Goal: Information Seeking & Learning: Check status

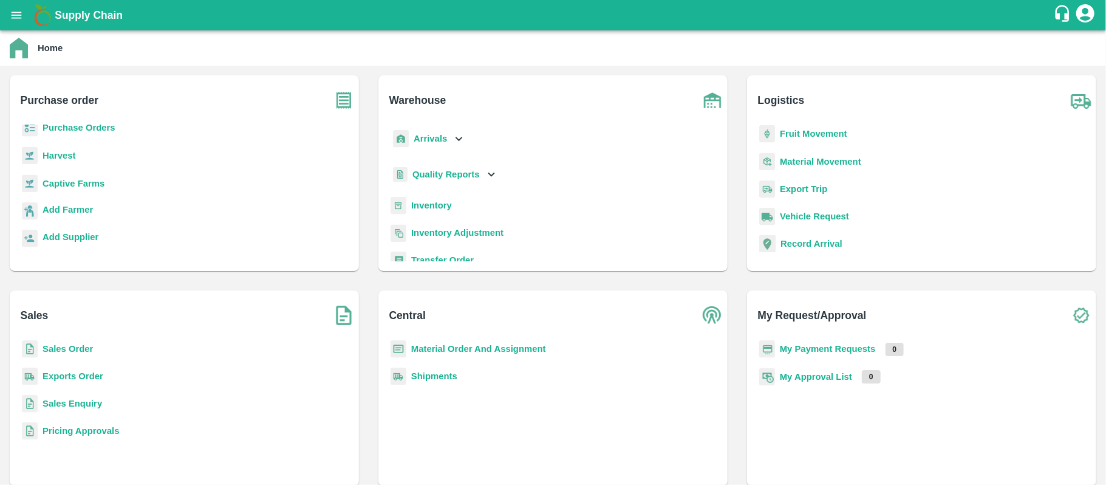
scroll to position [158, 0]
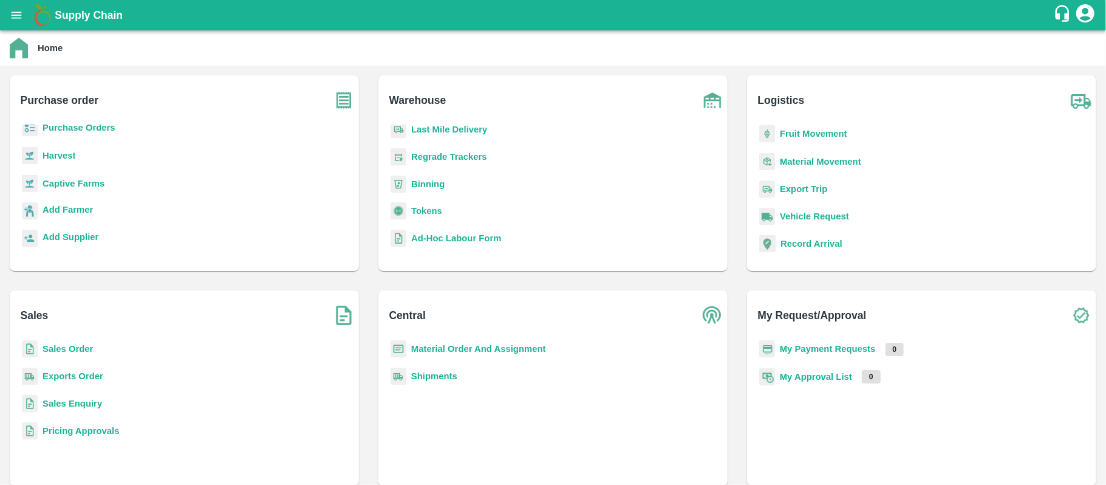
click at [431, 374] on b "Shipments" at bounding box center [434, 376] width 46 height 10
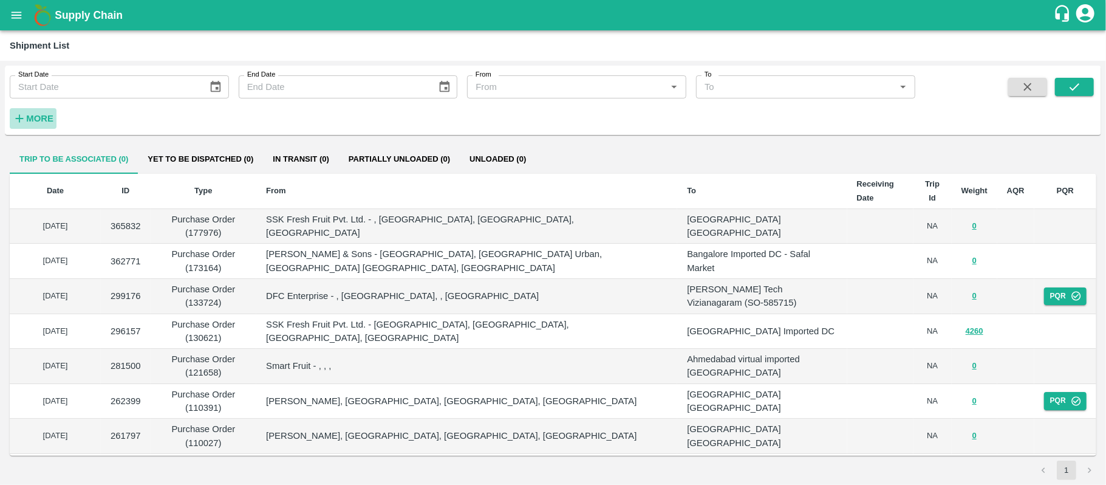
click at [38, 117] on strong "More" at bounding box center [39, 119] width 27 height 10
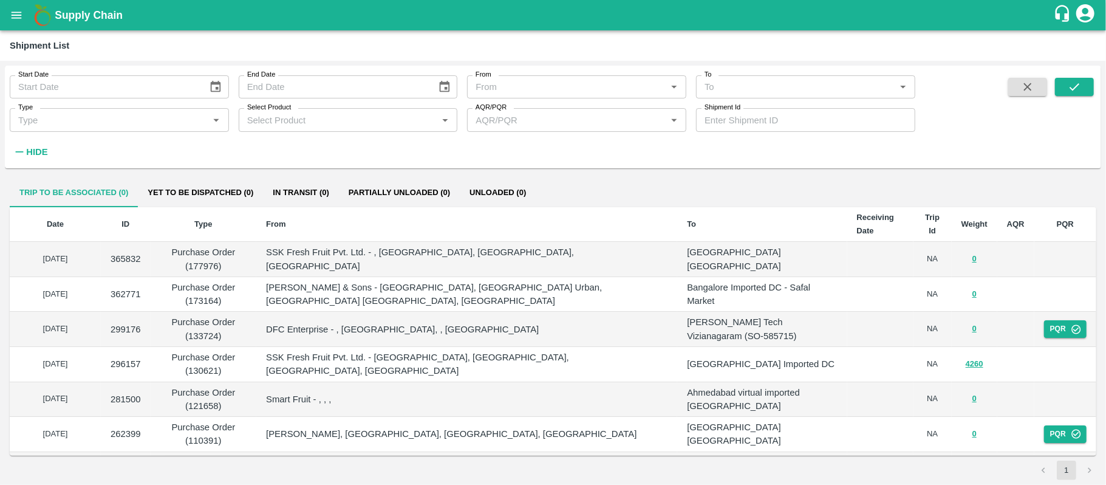
click at [625, 95] on div "From   *" at bounding box center [576, 86] width 219 height 23
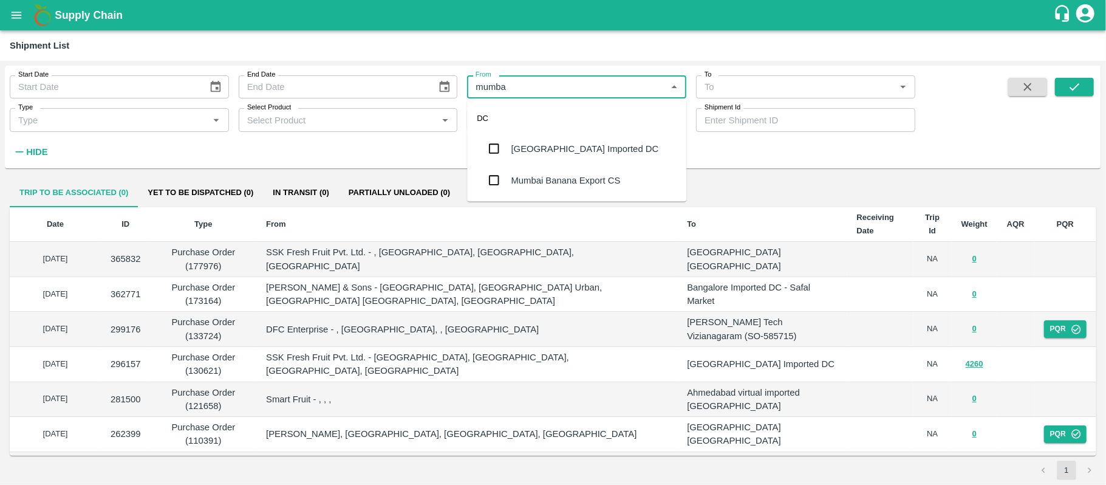
type input "mumbai"
click at [494, 149] on input "checkbox" at bounding box center [494, 149] width 24 height 24
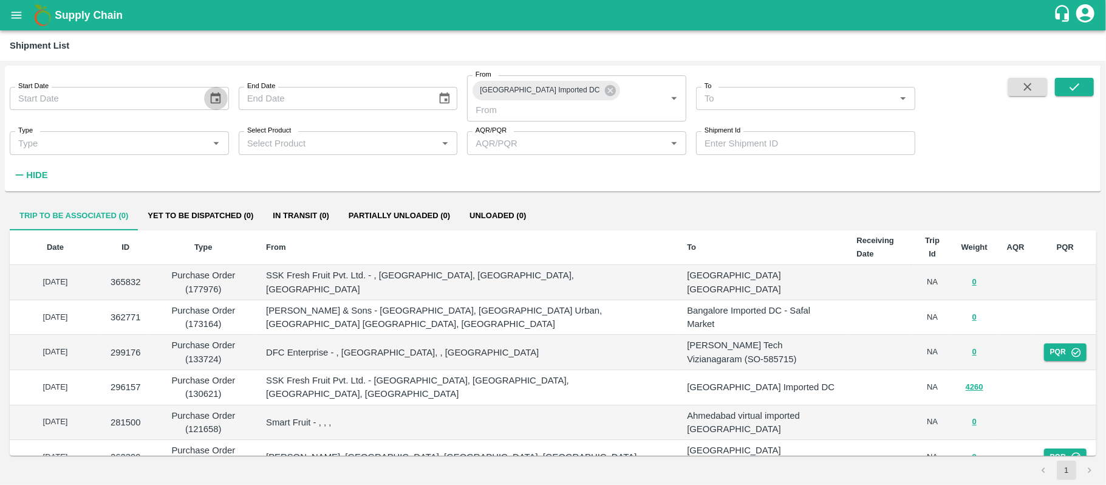
click at [219, 92] on icon "Choose date" at bounding box center [216, 98] width 10 height 12
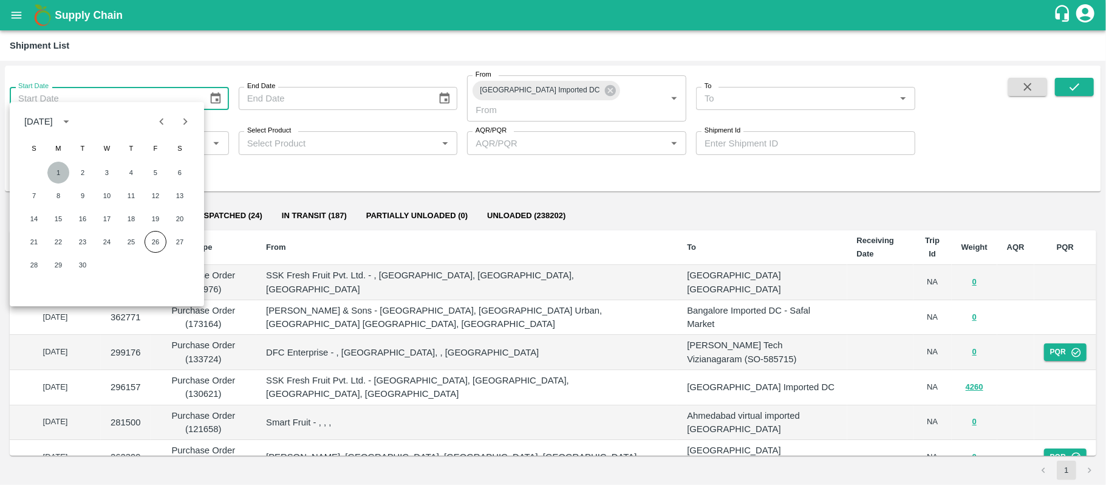
click at [58, 175] on button "1" at bounding box center [58, 173] width 22 height 22
type input "01/09/2025"
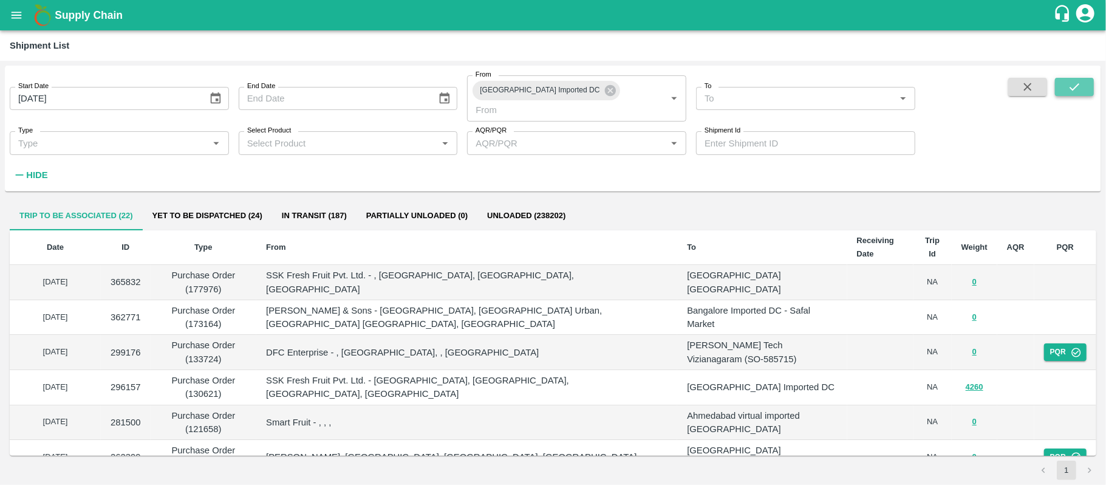
click at [1070, 84] on icon "submit" at bounding box center [1074, 86] width 13 height 13
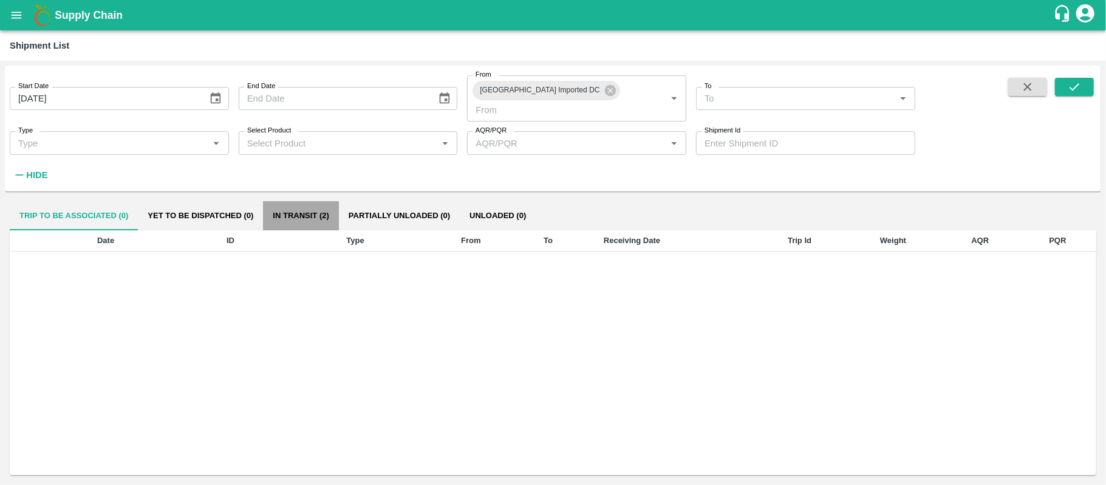
click at [310, 205] on button "In transit (2)" at bounding box center [300, 215] width 75 height 29
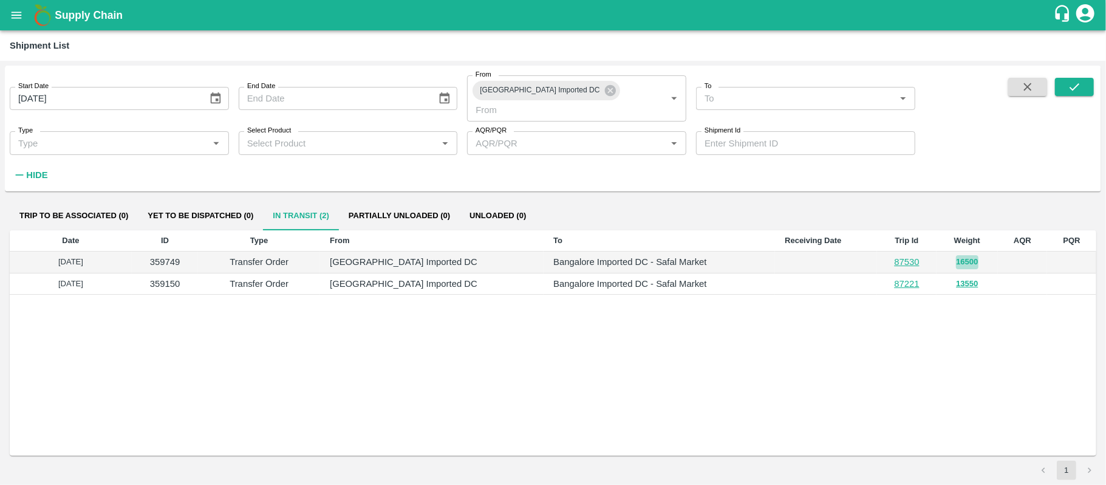
click at [956, 255] on button "16500" at bounding box center [967, 262] width 22 height 14
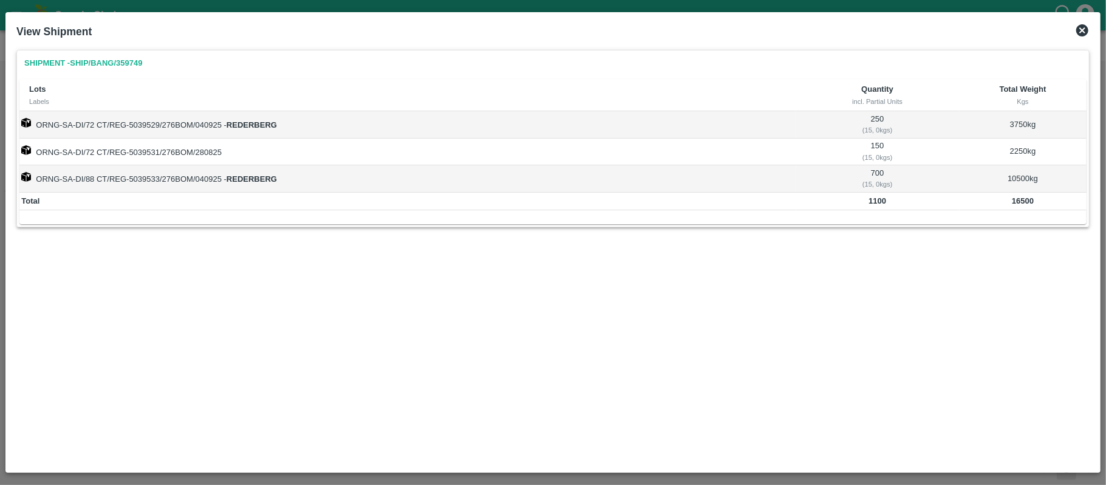
click at [253, 125] on strong "REDERBERG" at bounding box center [252, 124] width 50 height 9
click at [258, 178] on strong "REDERBERG" at bounding box center [252, 178] width 50 height 9
click at [1084, 28] on icon at bounding box center [1082, 30] width 15 height 15
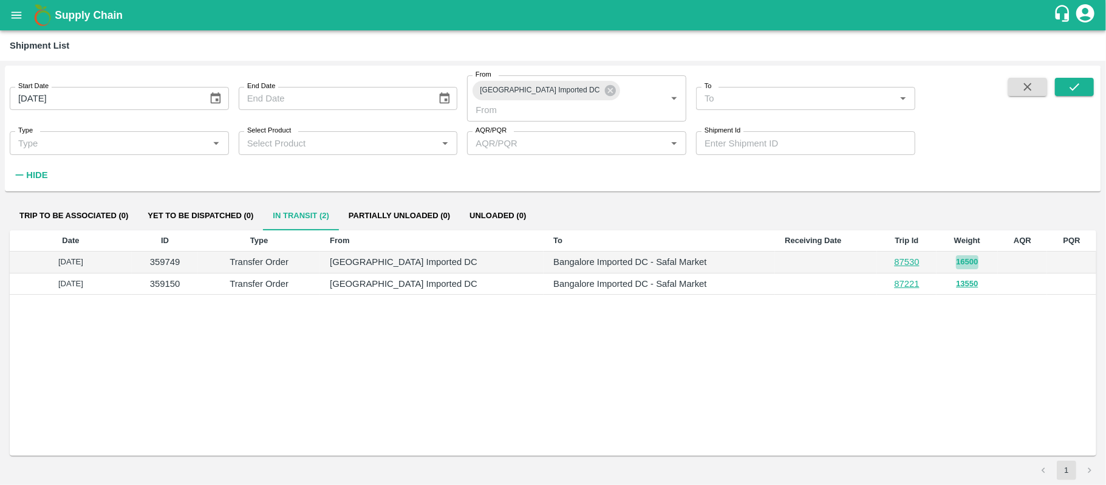
click at [963, 255] on button "16500" at bounding box center [967, 262] width 22 height 14
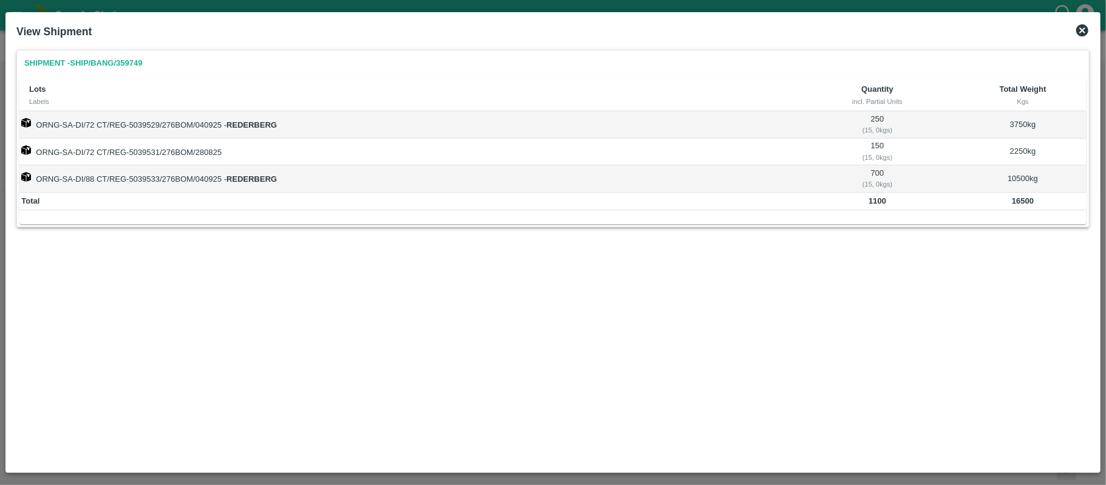
click at [1079, 18] on div "View Shipment" at bounding box center [553, 31] width 1083 height 27
click at [1080, 30] on icon at bounding box center [1083, 30] width 12 height 12
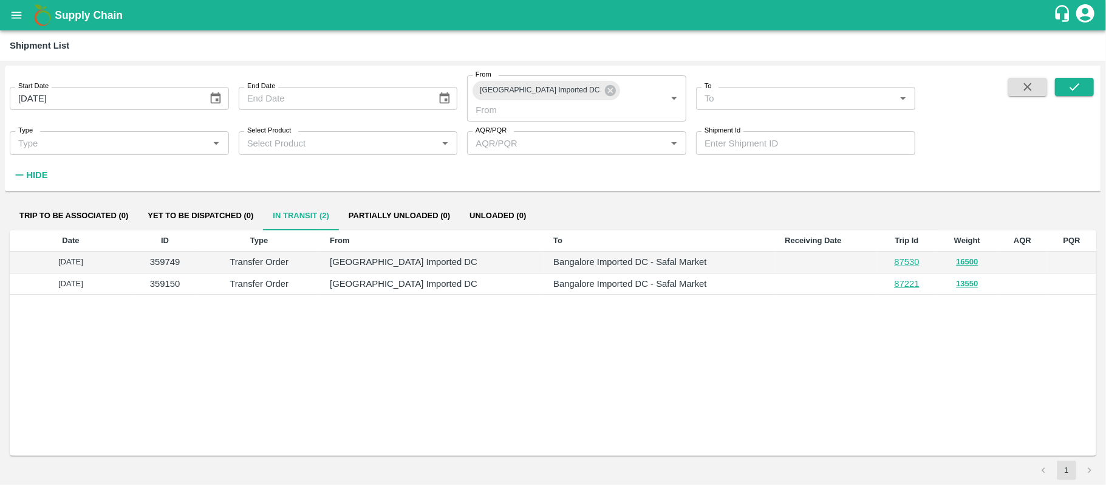
click at [961, 275] on td "13550" at bounding box center [967, 284] width 61 height 22
click at [958, 277] on button "13550" at bounding box center [967, 284] width 22 height 14
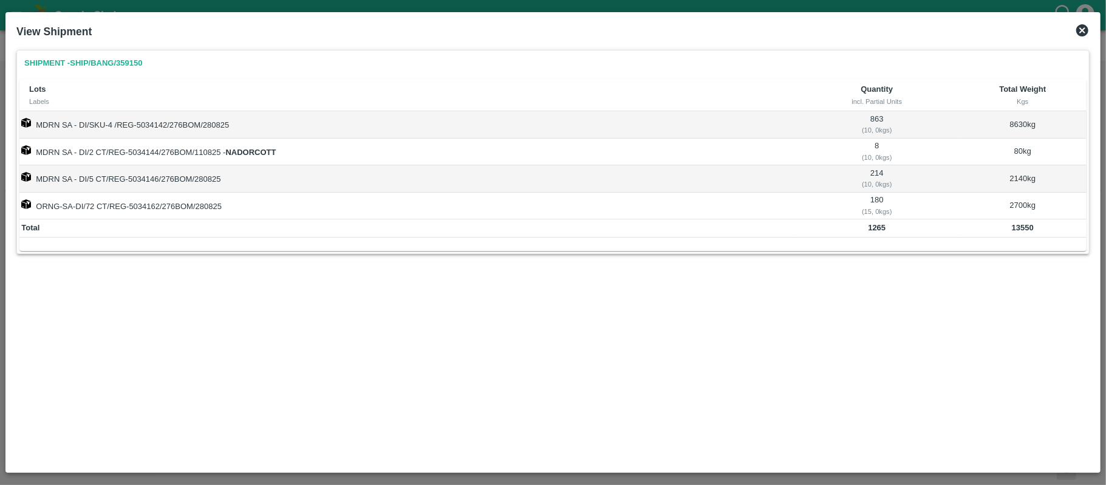
click at [1082, 35] on icon at bounding box center [1083, 30] width 12 height 12
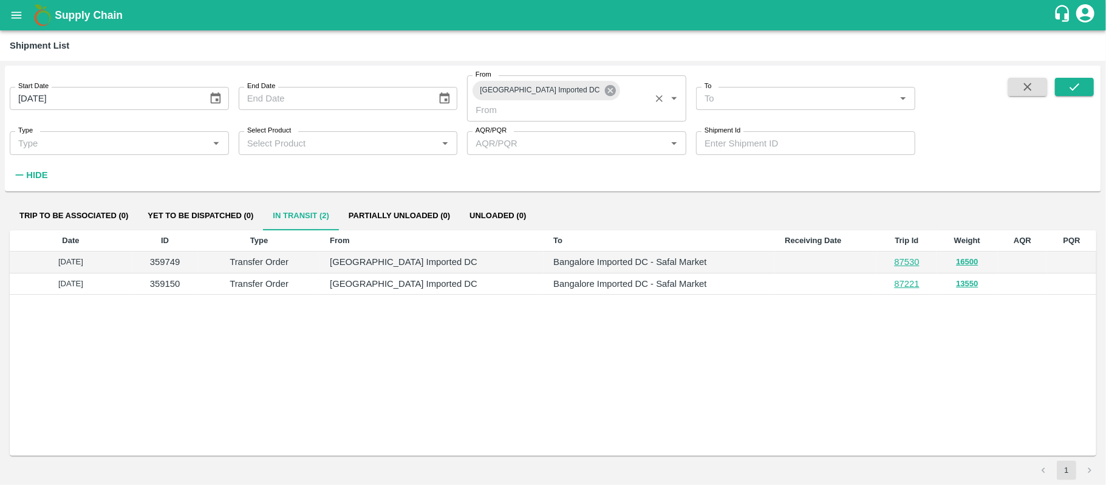
click at [605, 86] on icon at bounding box center [610, 90] width 11 height 11
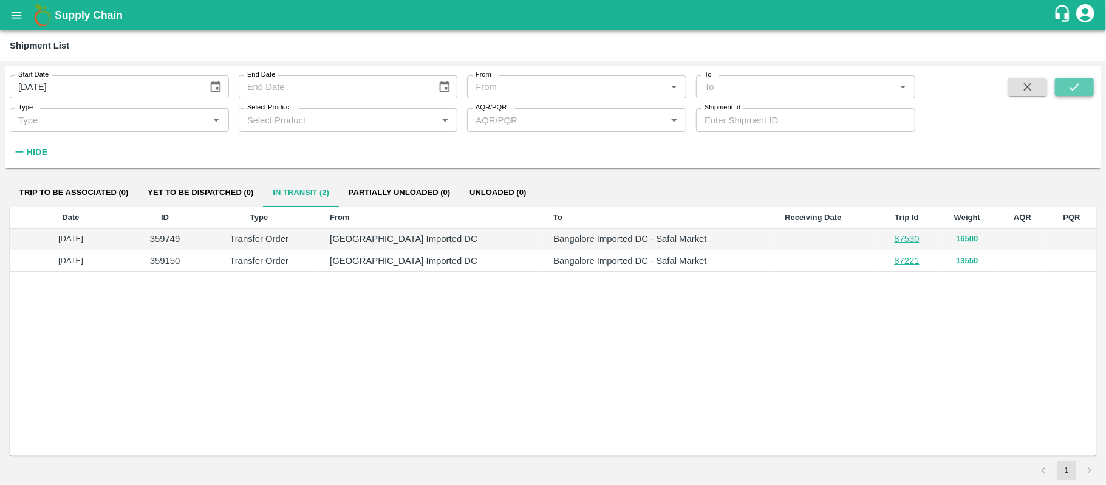
click at [1078, 84] on icon "submit" at bounding box center [1074, 86] width 13 height 13
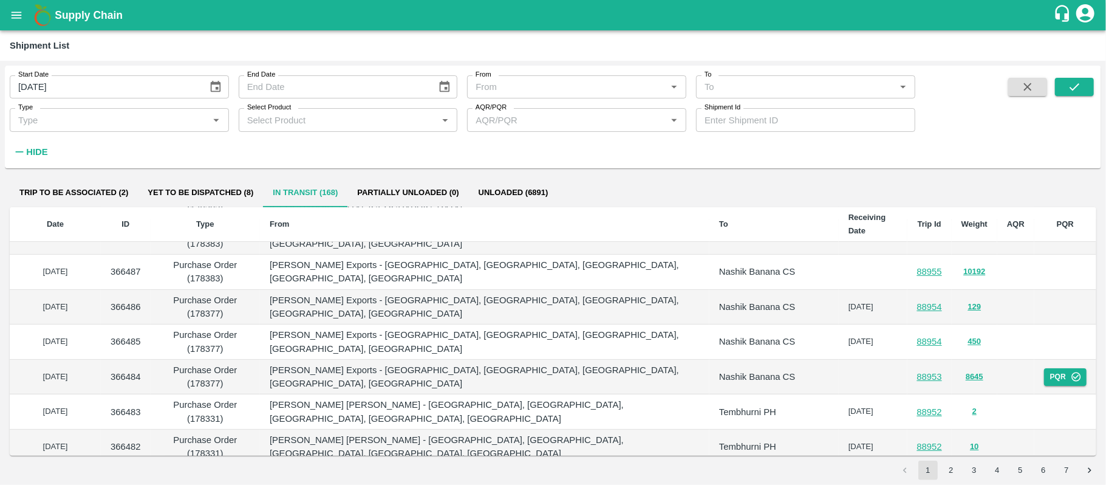
scroll to position [324, 0]
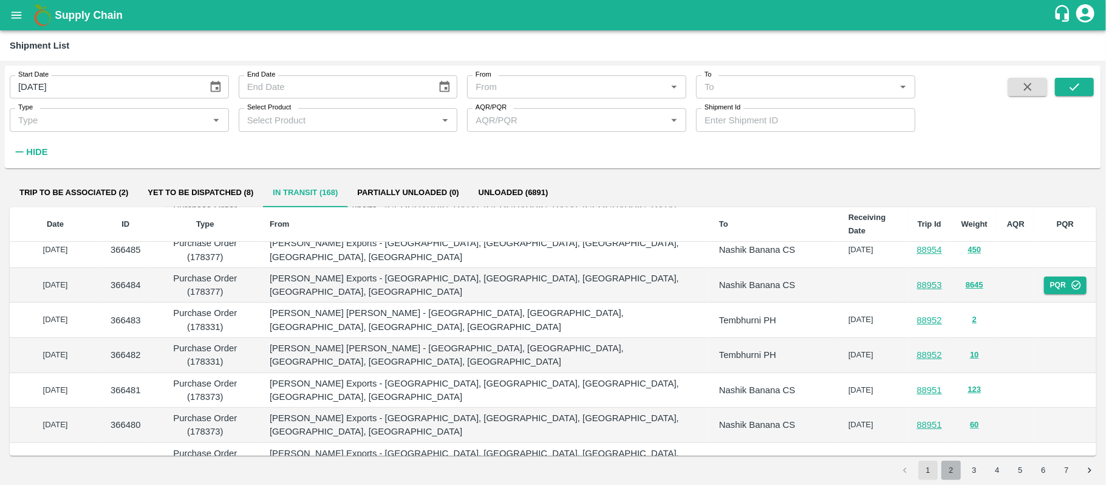
click at [948, 469] on button "2" at bounding box center [951, 470] width 19 height 19
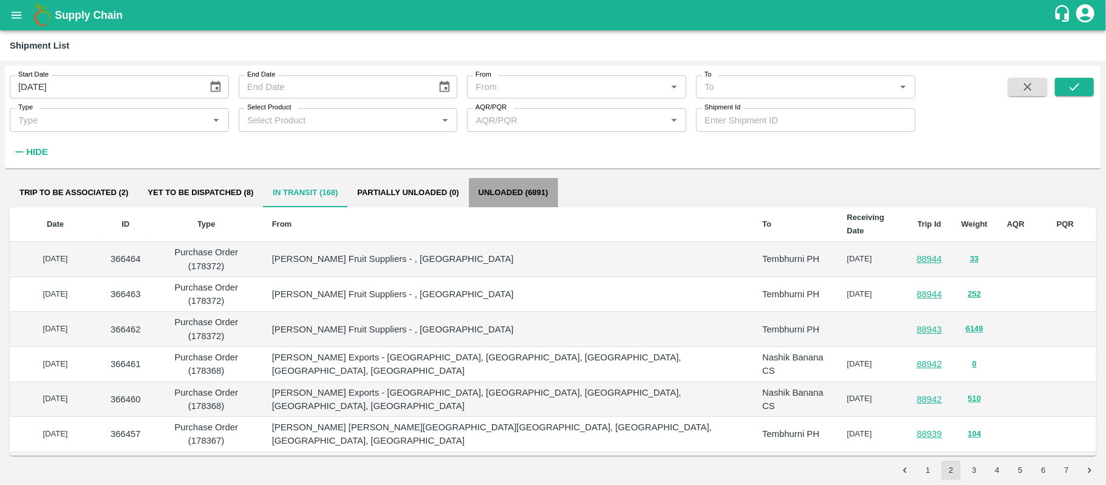
click at [489, 193] on button "Unloaded (6891)" at bounding box center [513, 192] width 89 height 29
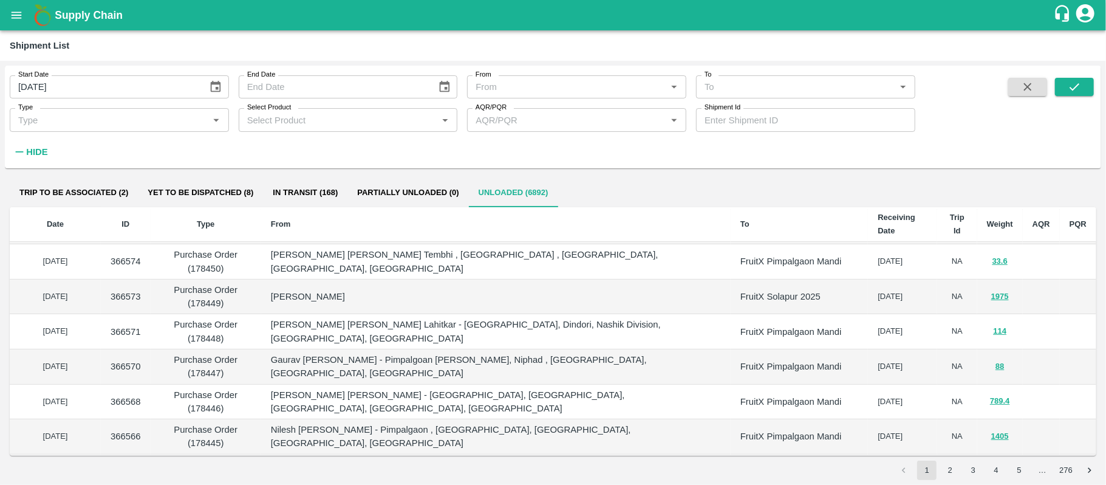
scroll to position [320, 0]
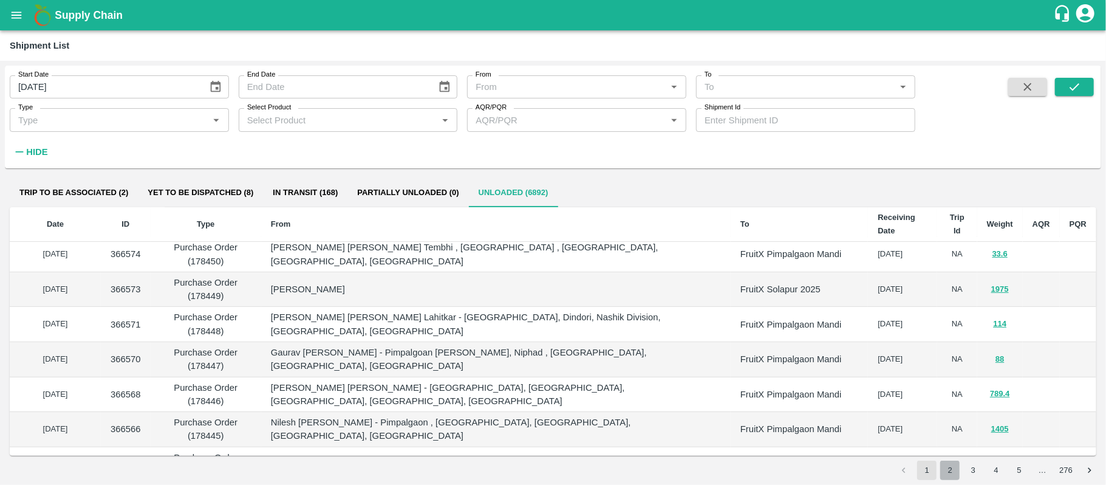
click at [950, 470] on button "2" at bounding box center [949, 470] width 19 height 19
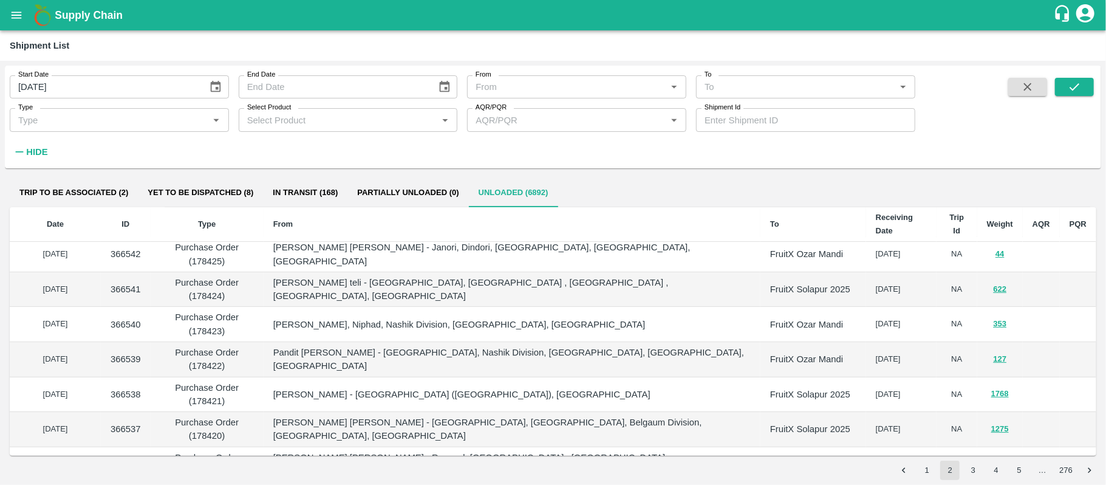
click at [977, 470] on button "3" at bounding box center [973, 470] width 19 height 19
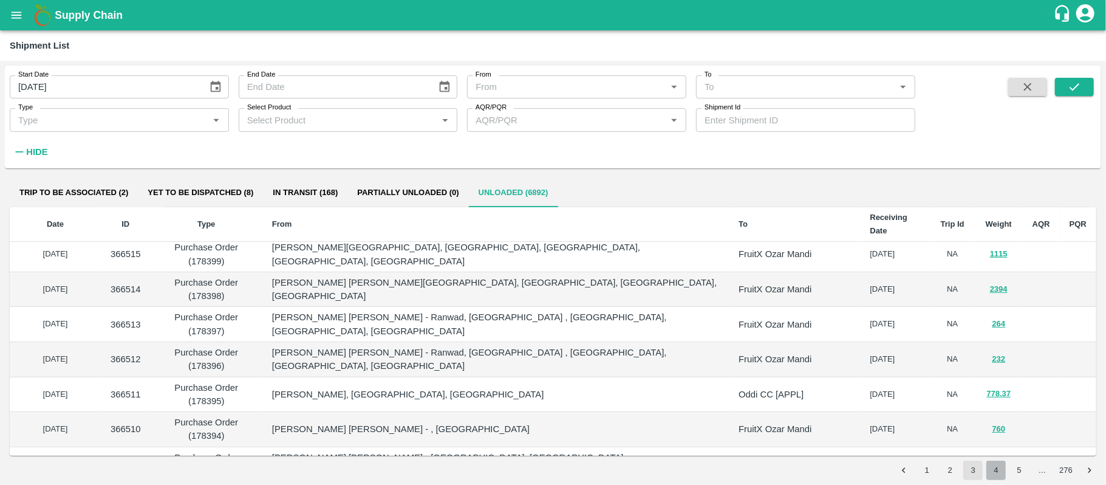
click at [998, 467] on button "4" at bounding box center [996, 470] width 19 height 19
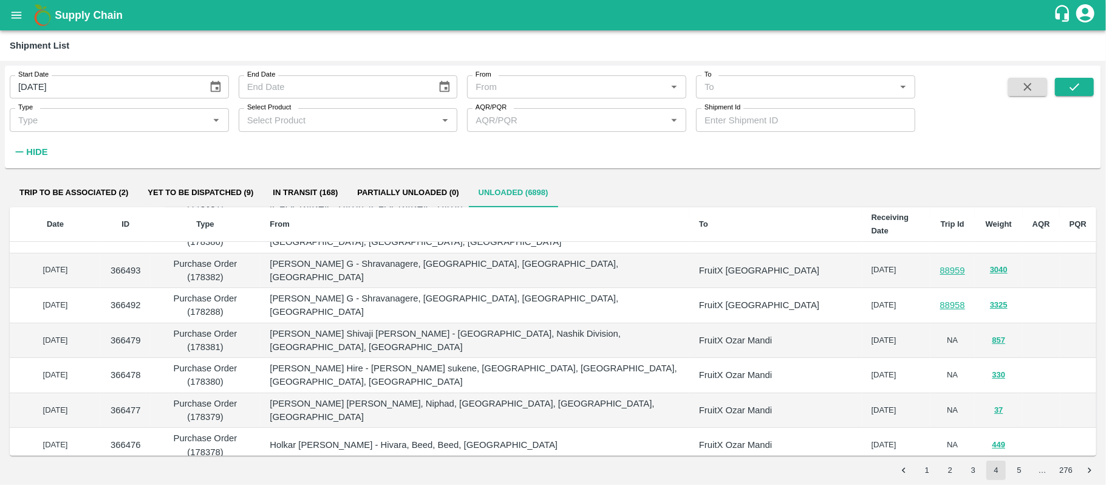
scroll to position [129, 0]
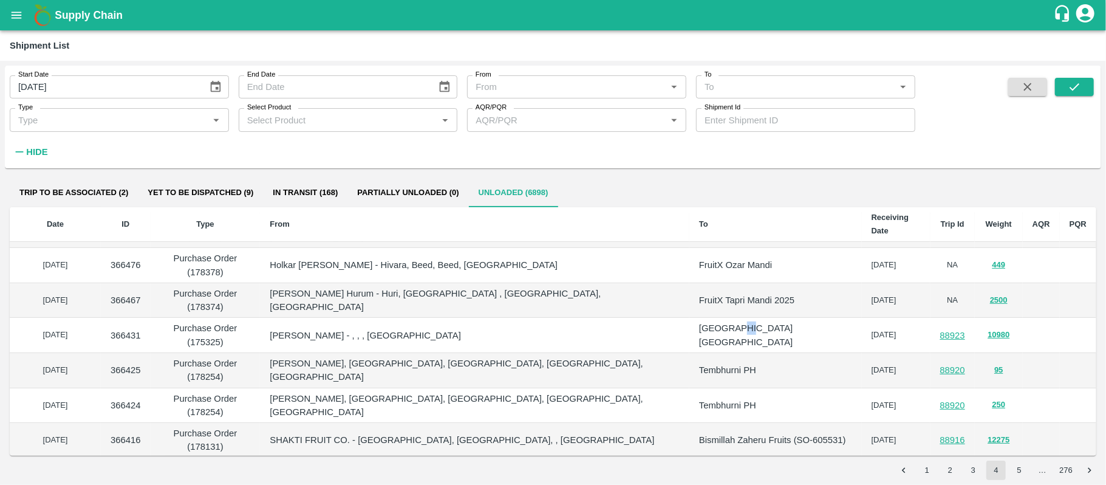
scroll to position [320, 0]
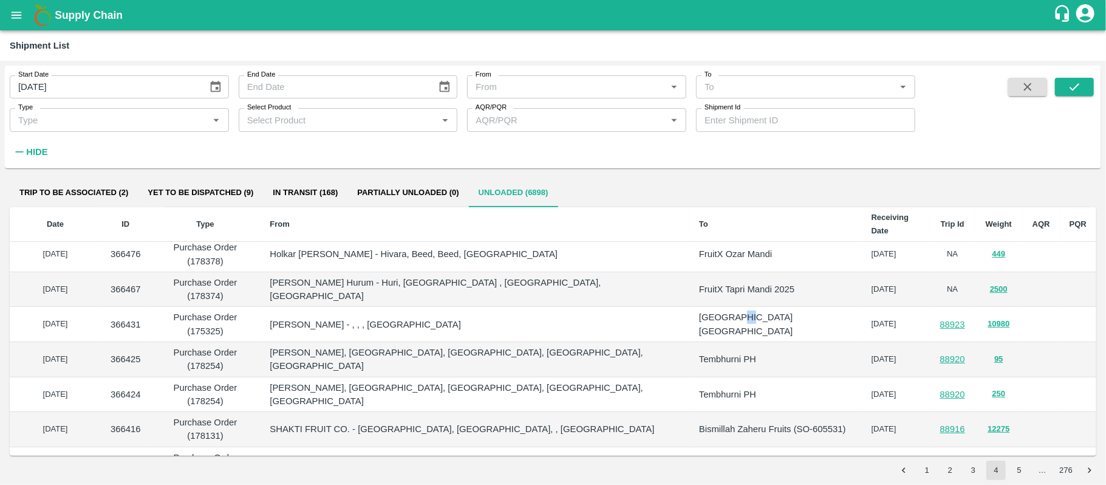
click at [1016, 471] on button "5" at bounding box center [1019, 470] width 19 height 19
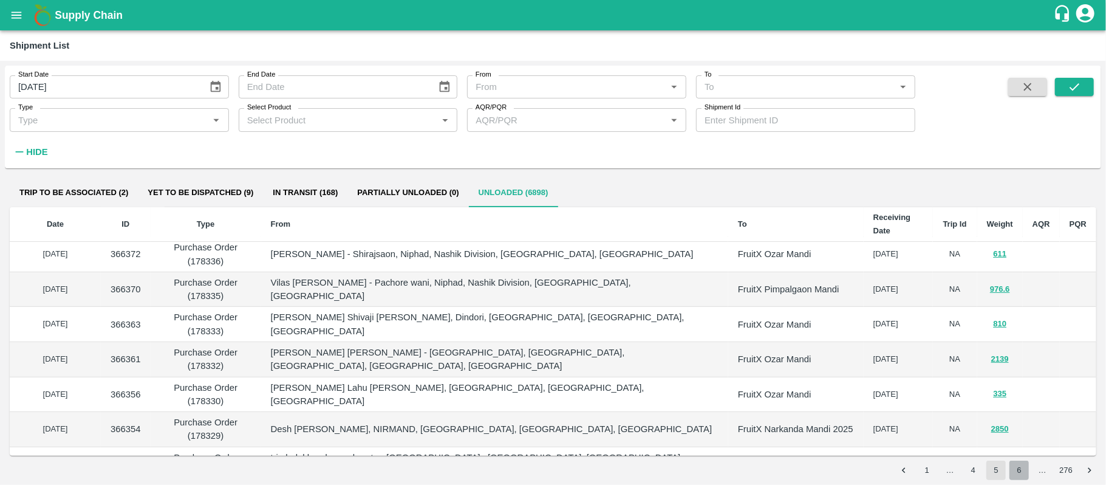
click at [1023, 474] on button "6" at bounding box center [1019, 470] width 19 height 19
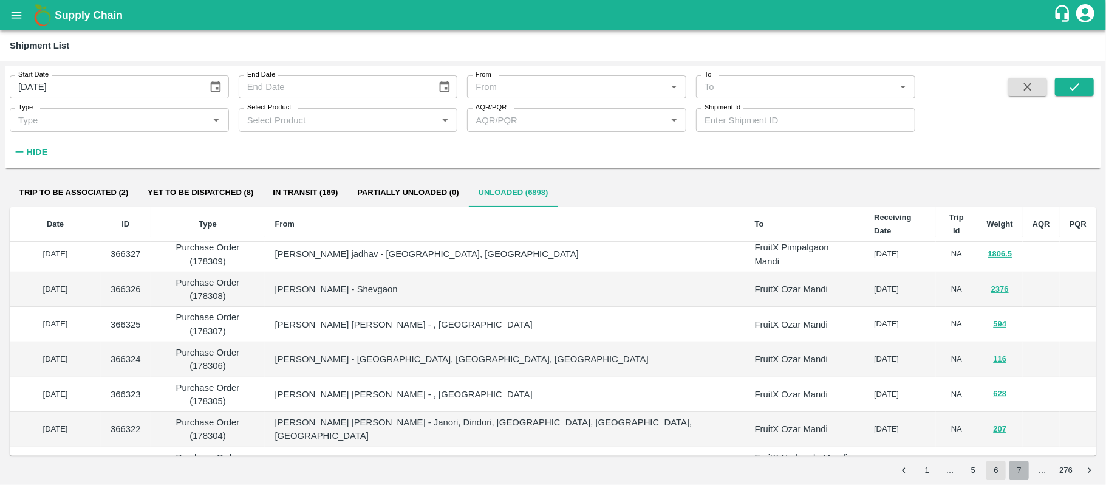
click at [1018, 470] on button "7" at bounding box center [1019, 470] width 19 height 19
